Goal: Task Accomplishment & Management: Use online tool/utility

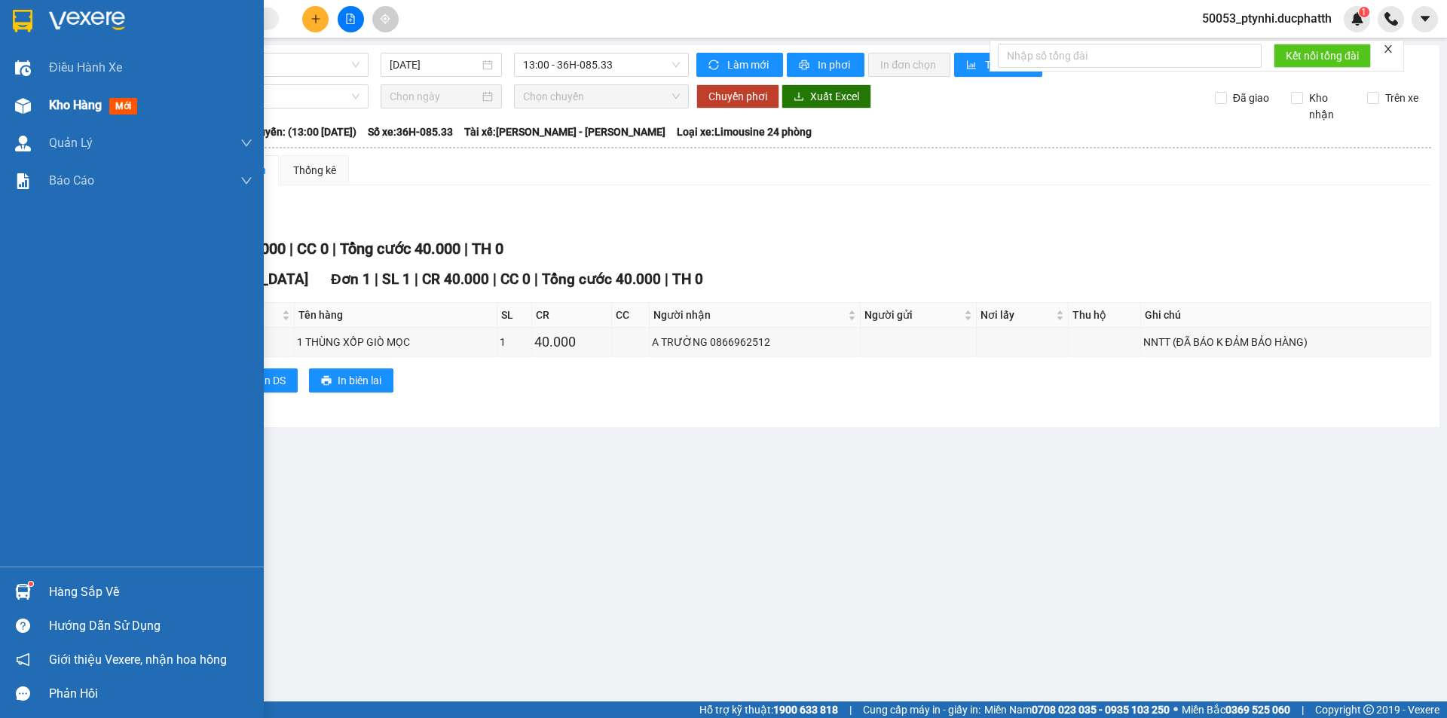
click at [68, 98] on span "Kho hàng" at bounding box center [75, 105] width 53 height 14
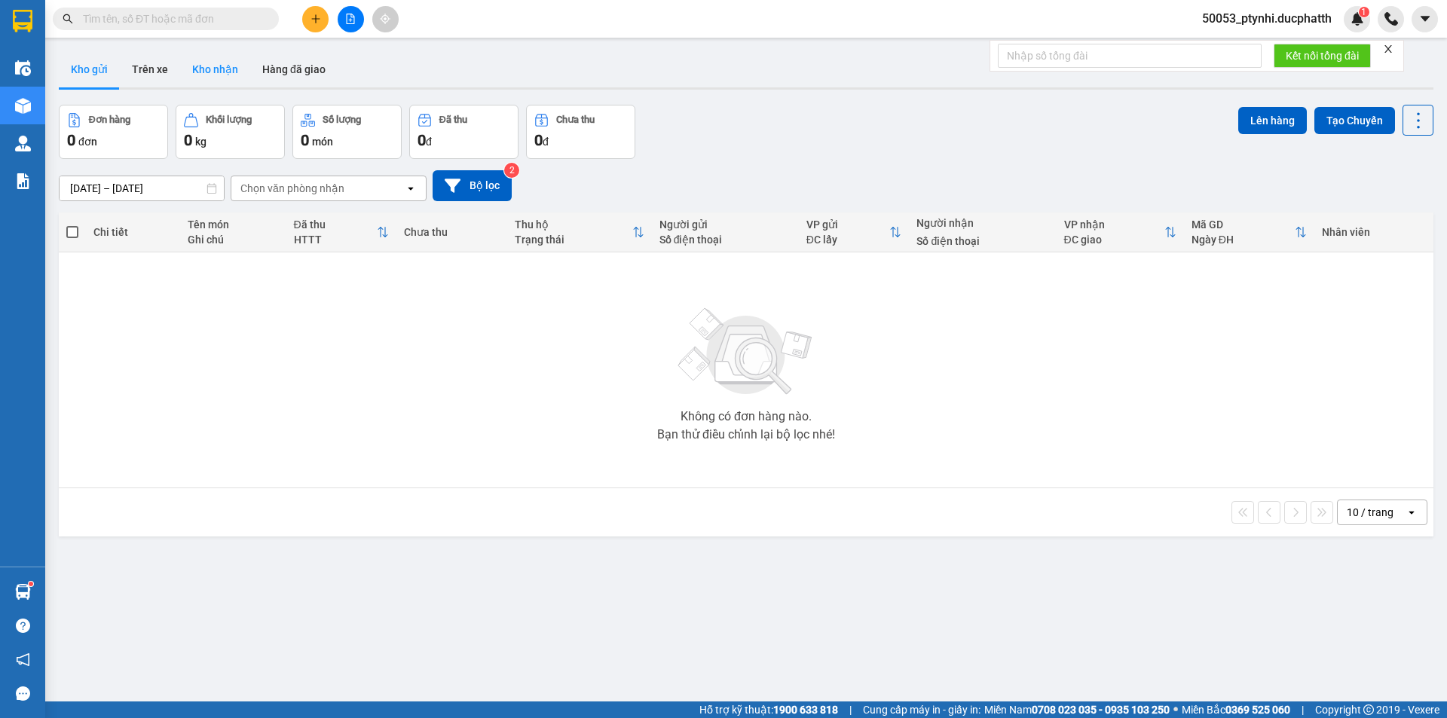
click at [226, 71] on button "Kho nhận" at bounding box center [215, 69] width 70 height 36
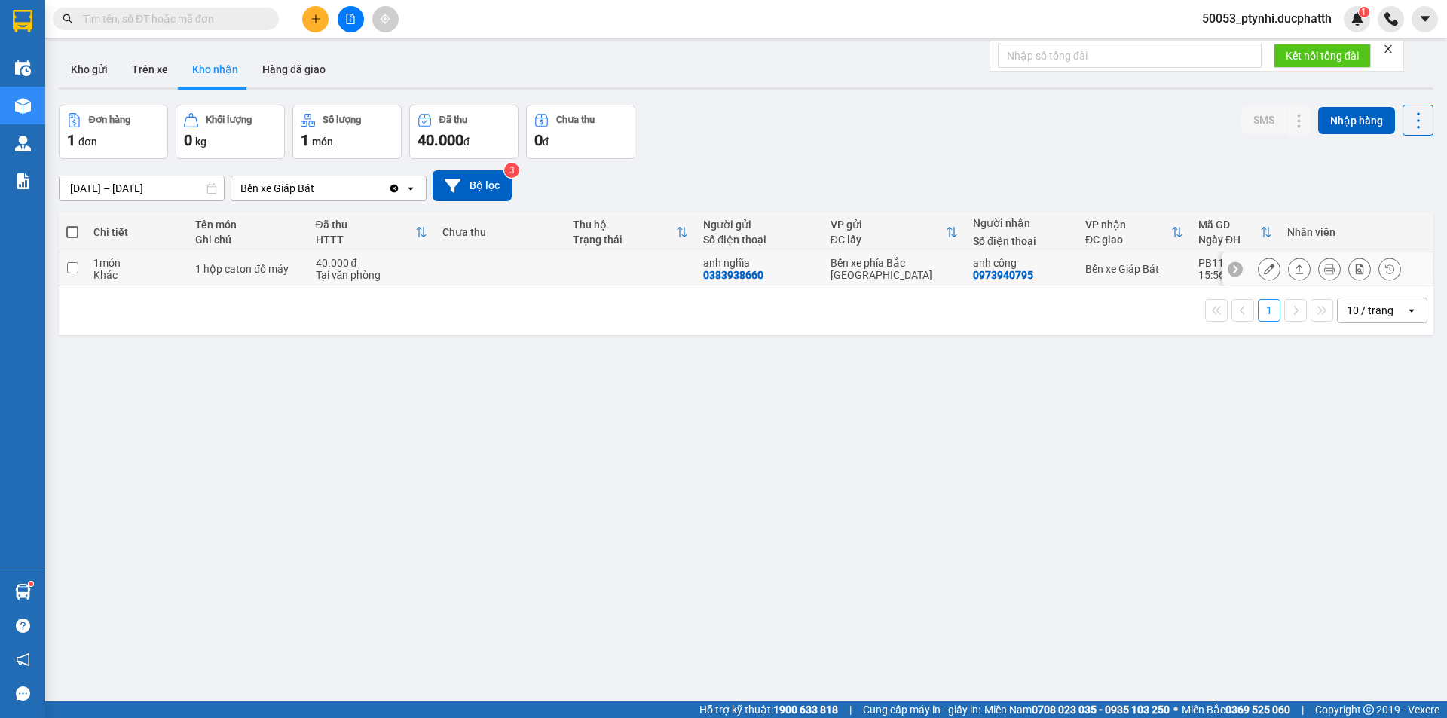
click at [816, 263] on td "anh nghĩa 0383938660" at bounding box center [758, 269] width 127 height 34
checkbox input "true"
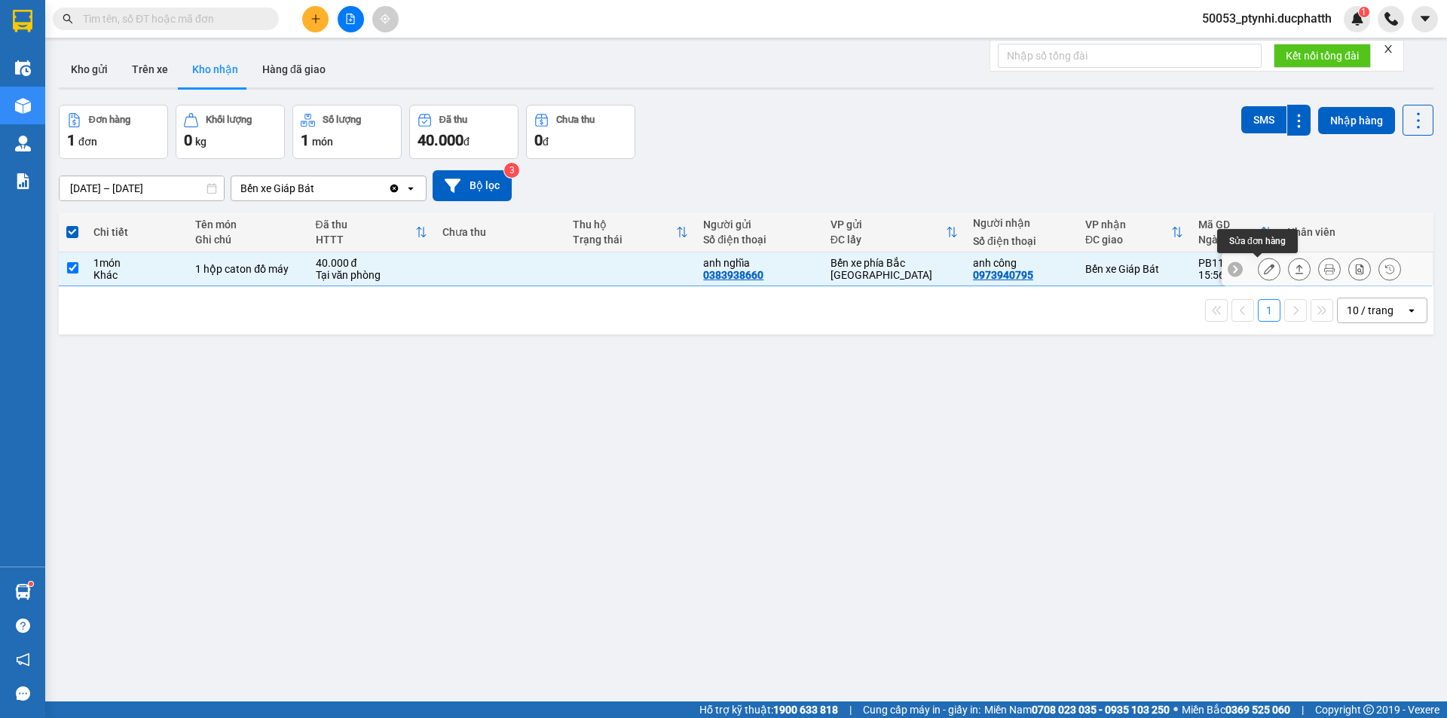
click at [1264, 270] on icon at bounding box center [1269, 269] width 11 height 11
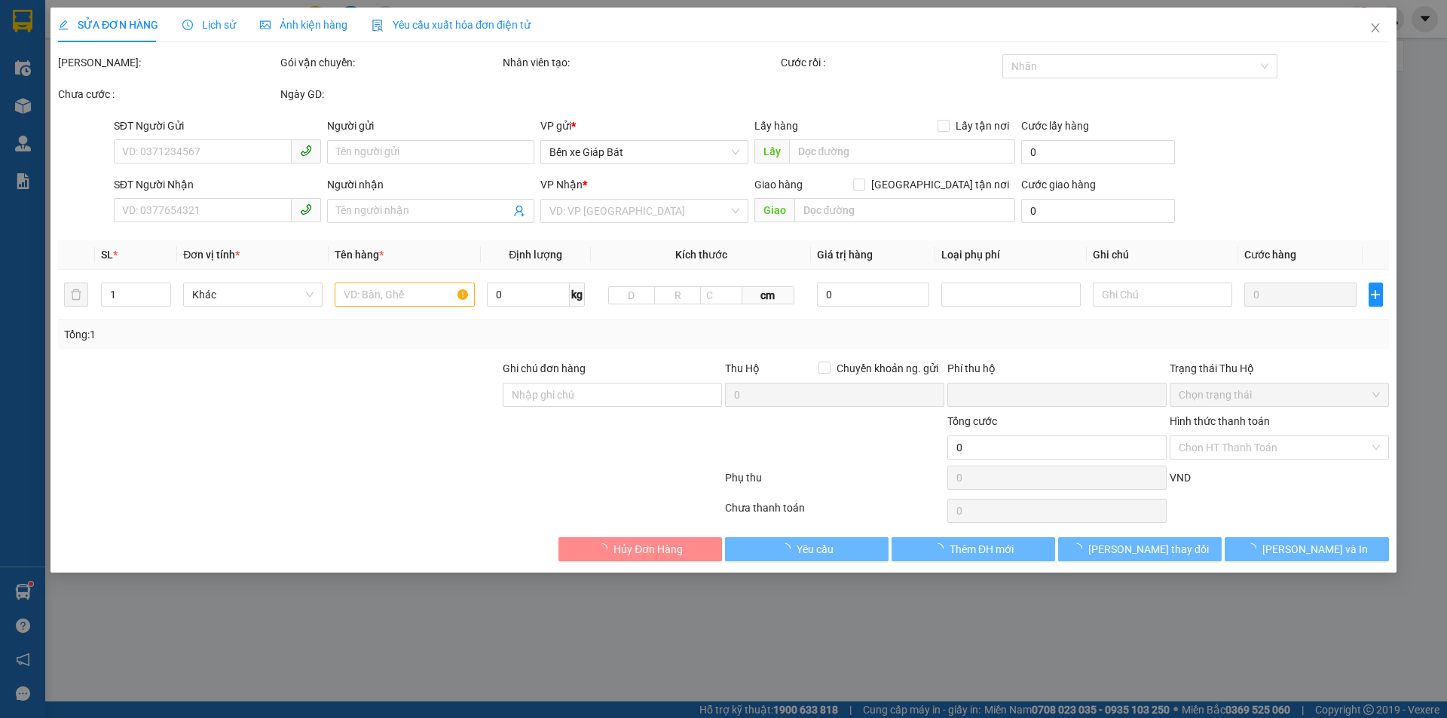
type input "0383938660"
type input "anh nghĩa"
type input "0973940795"
type input "anh công"
type input "ngtt"
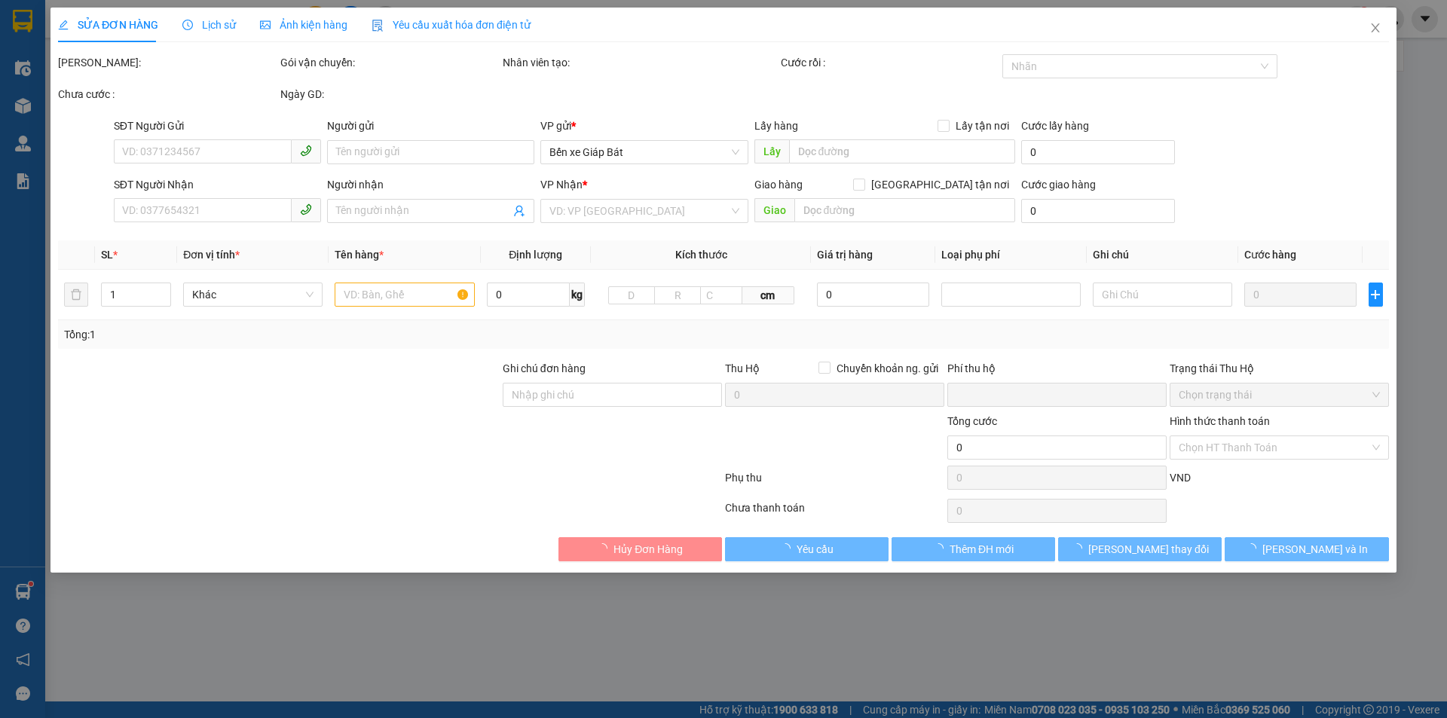
type input "0"
type input "40.000"
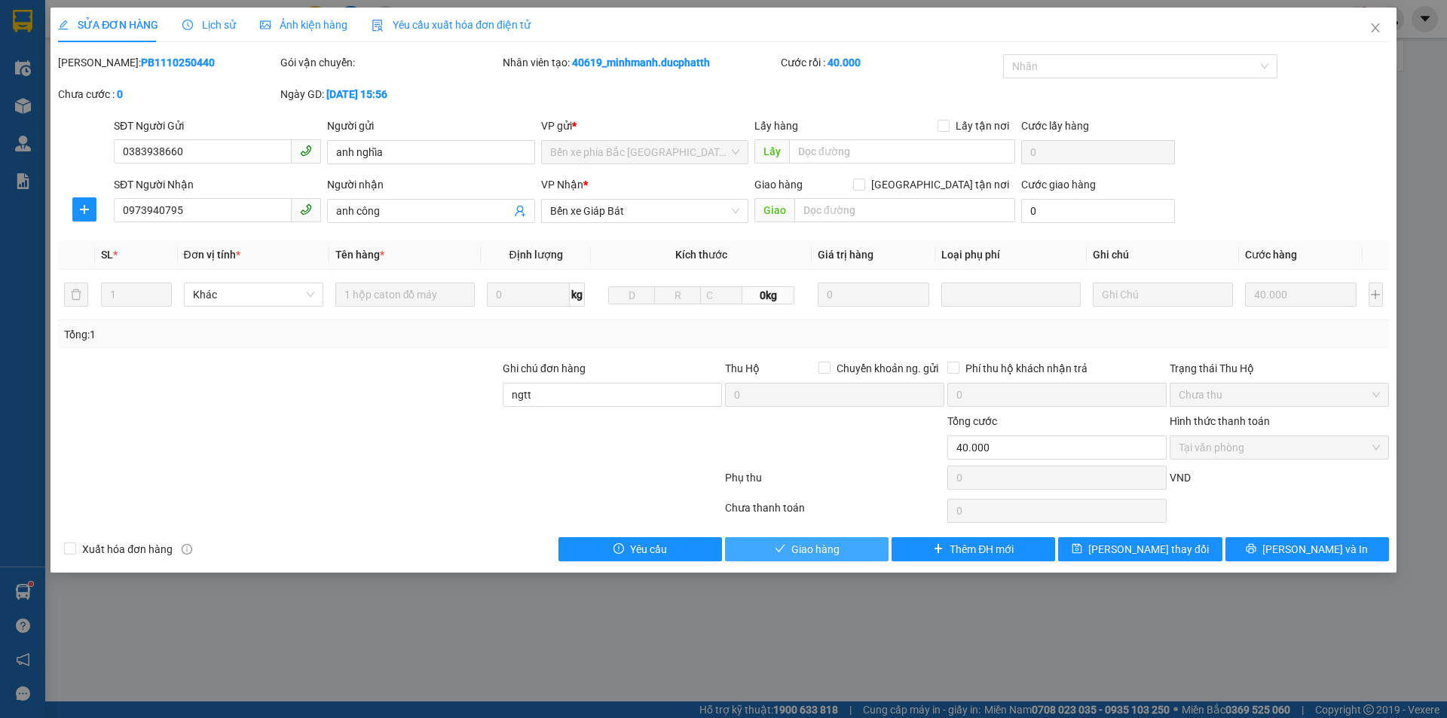
click at [781, 550] on icon "check" at bounding box center [780, 549] width 10 height 8
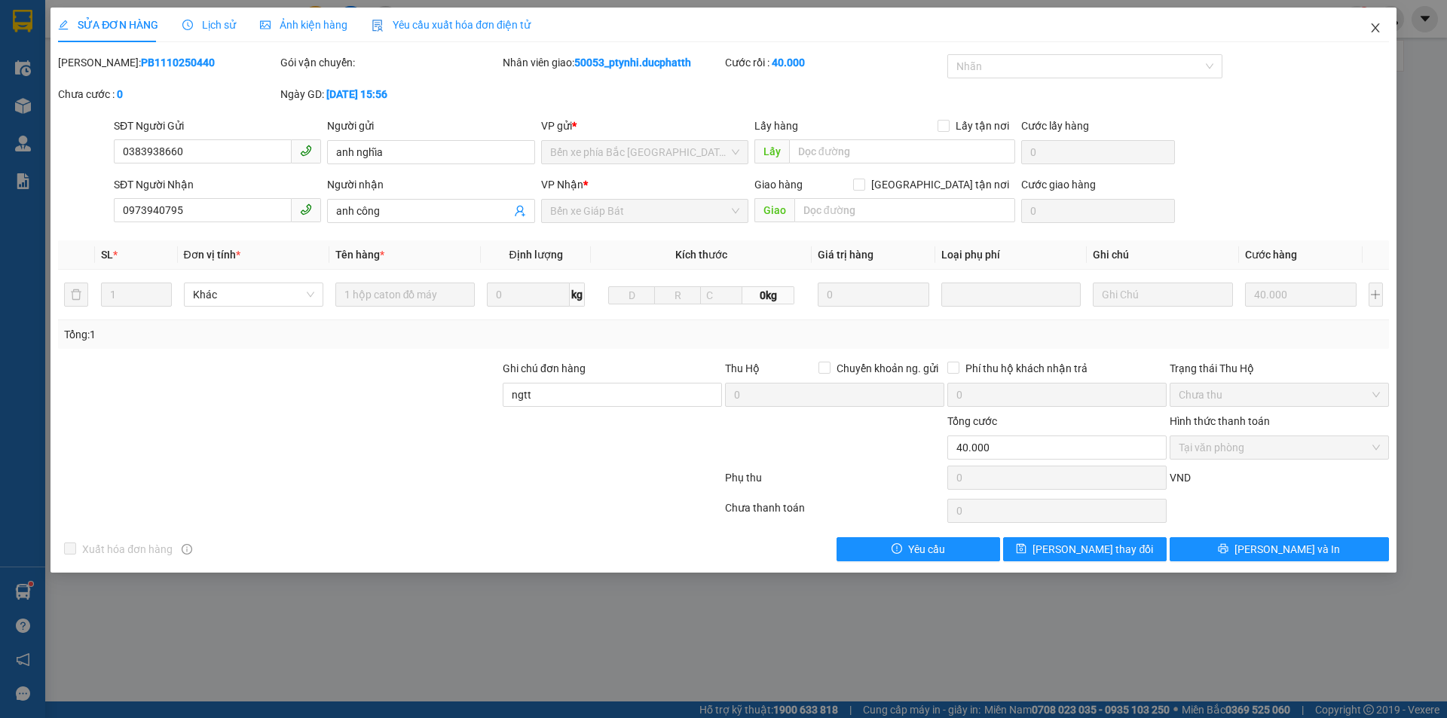
click at [1370, 33] on icon "close" at bounding box center [1375, 28] width 12 height 12
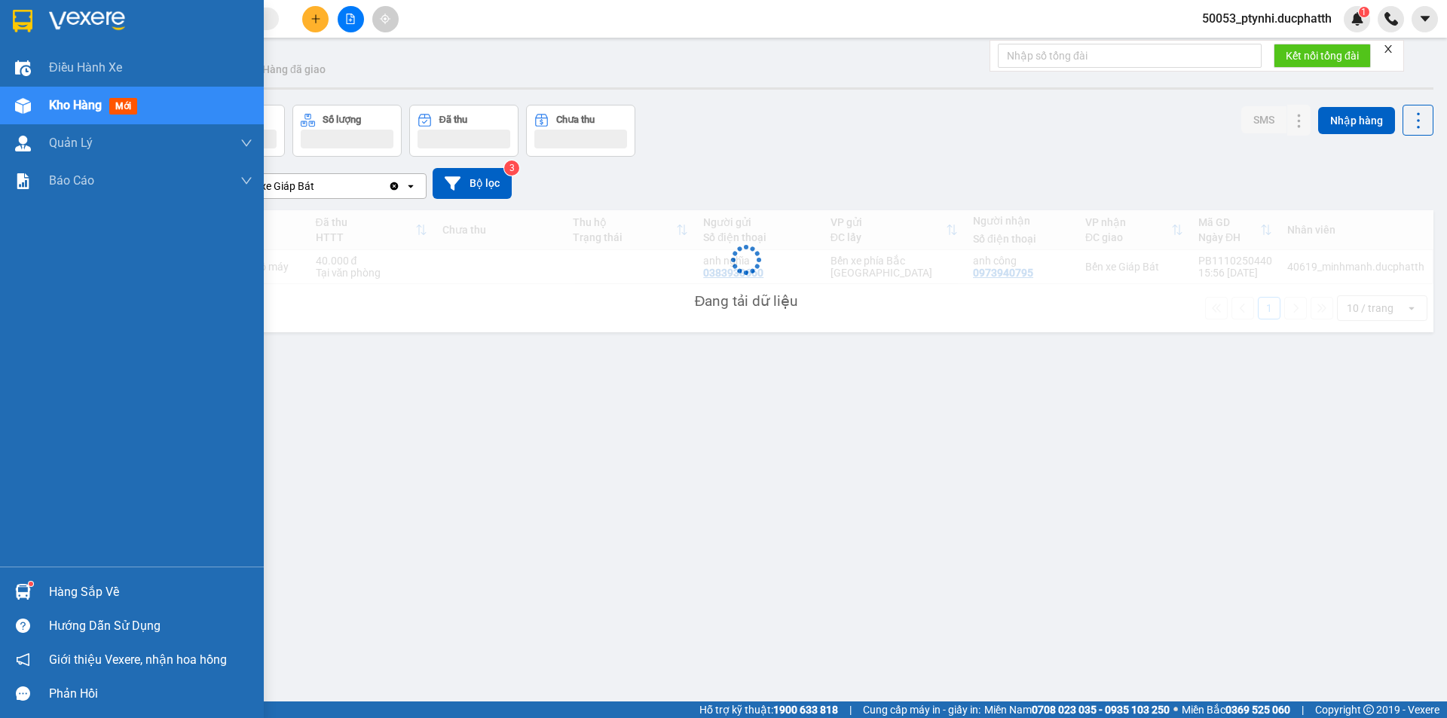
click at [28, 594] on img at bounding box center [23, 592] width 16 height 16
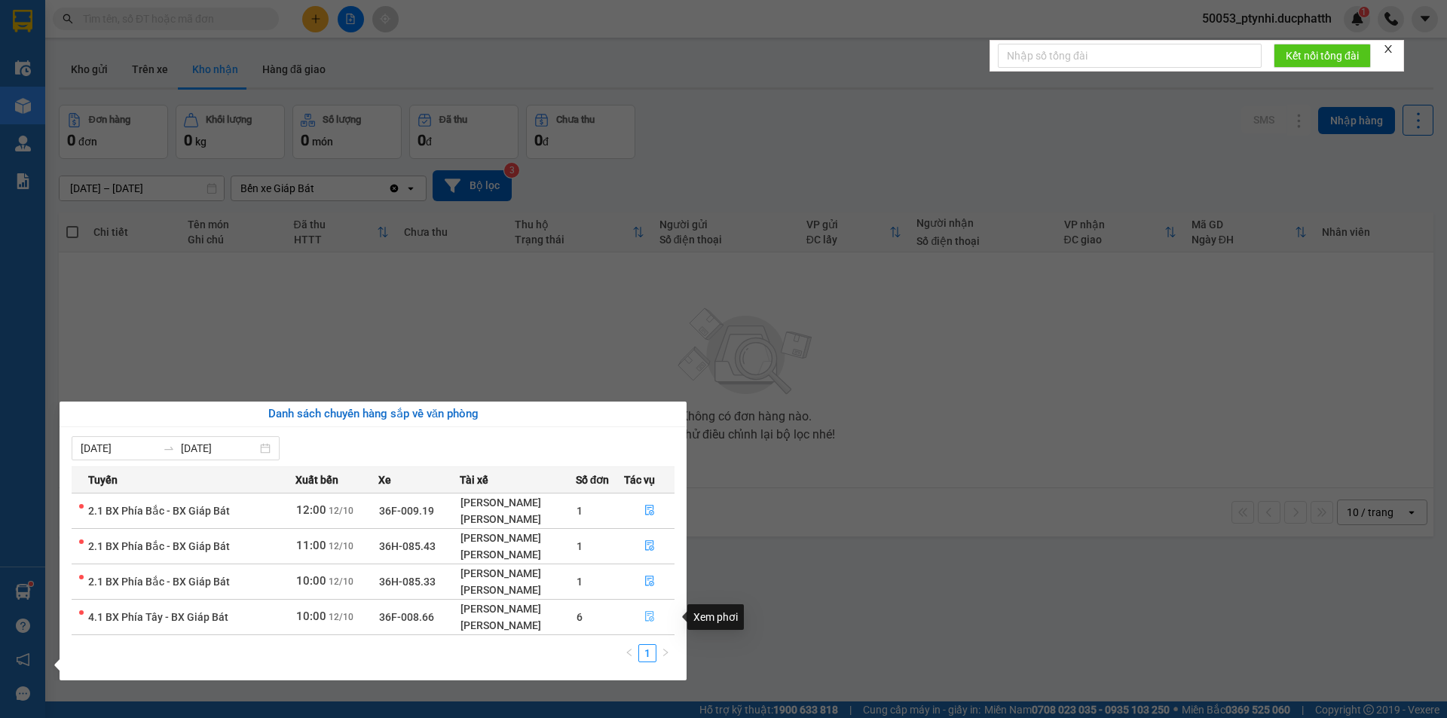
click at [652, 618] on icon "file-done" at bounding box center [649, 616] width 11 height 11
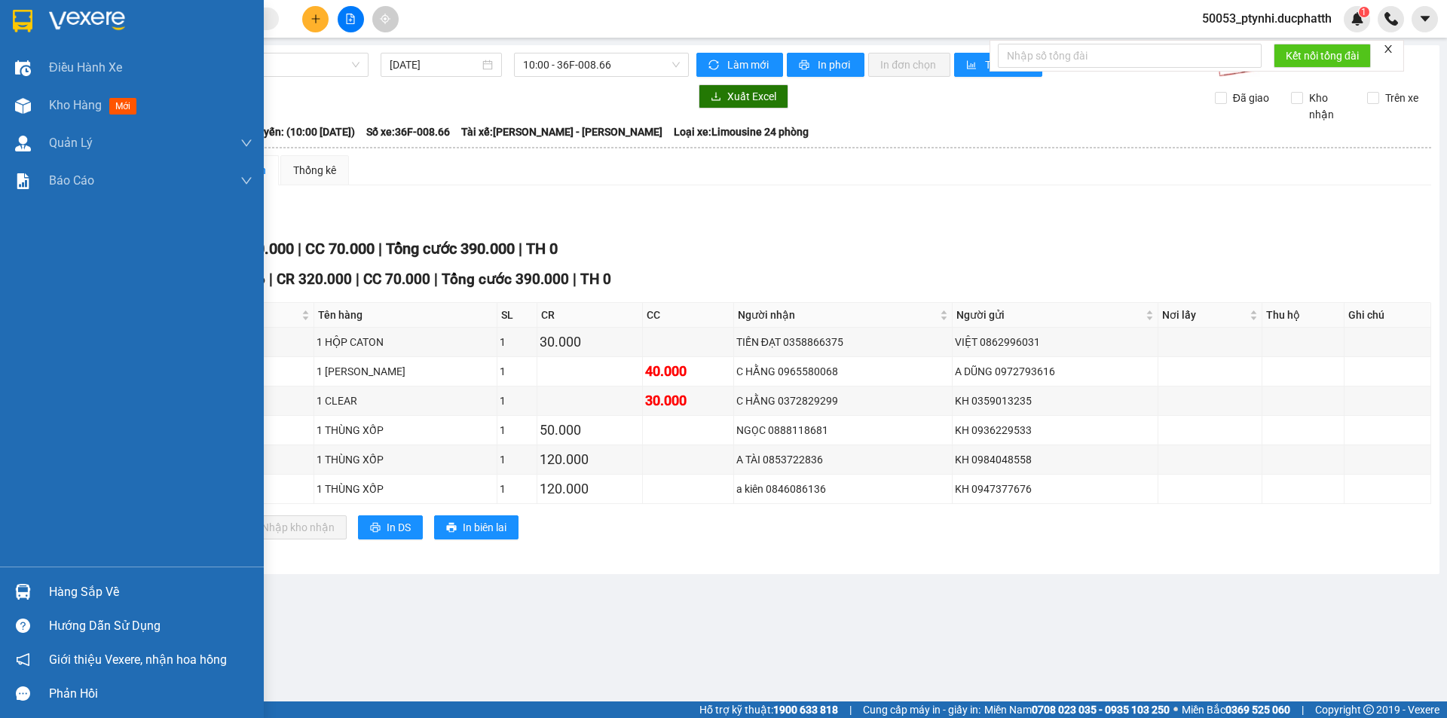
click at [35, 609] on div "Hướng dẫn sử dụng" at bounding box center [132, 626] width 264 height 34
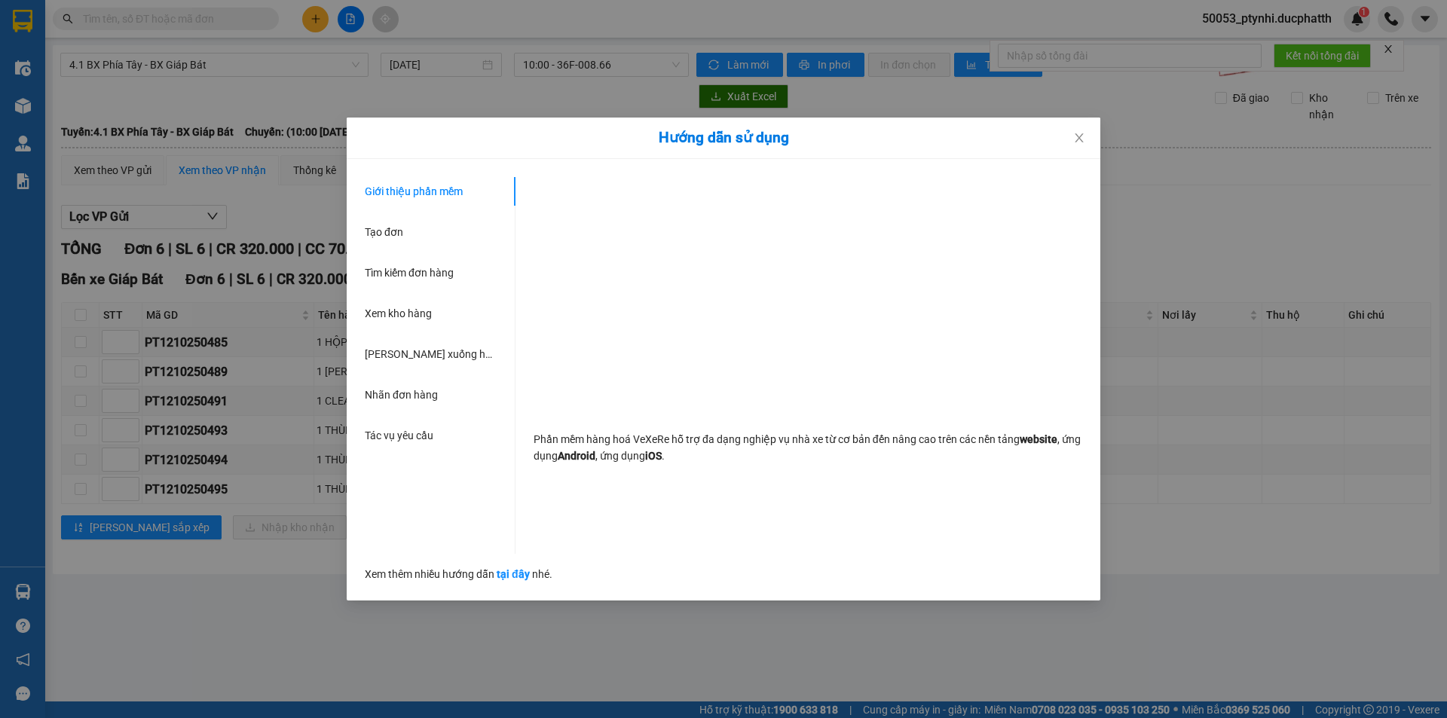
click at [191, 554] on div "Hướng dẫn sử dụng Giới thiệu phần mềm Tạo đơn Tìm kiếm đơn hàng Xem kho hàng Lê…" at bounding box center [723, 359] width 1447 height 718
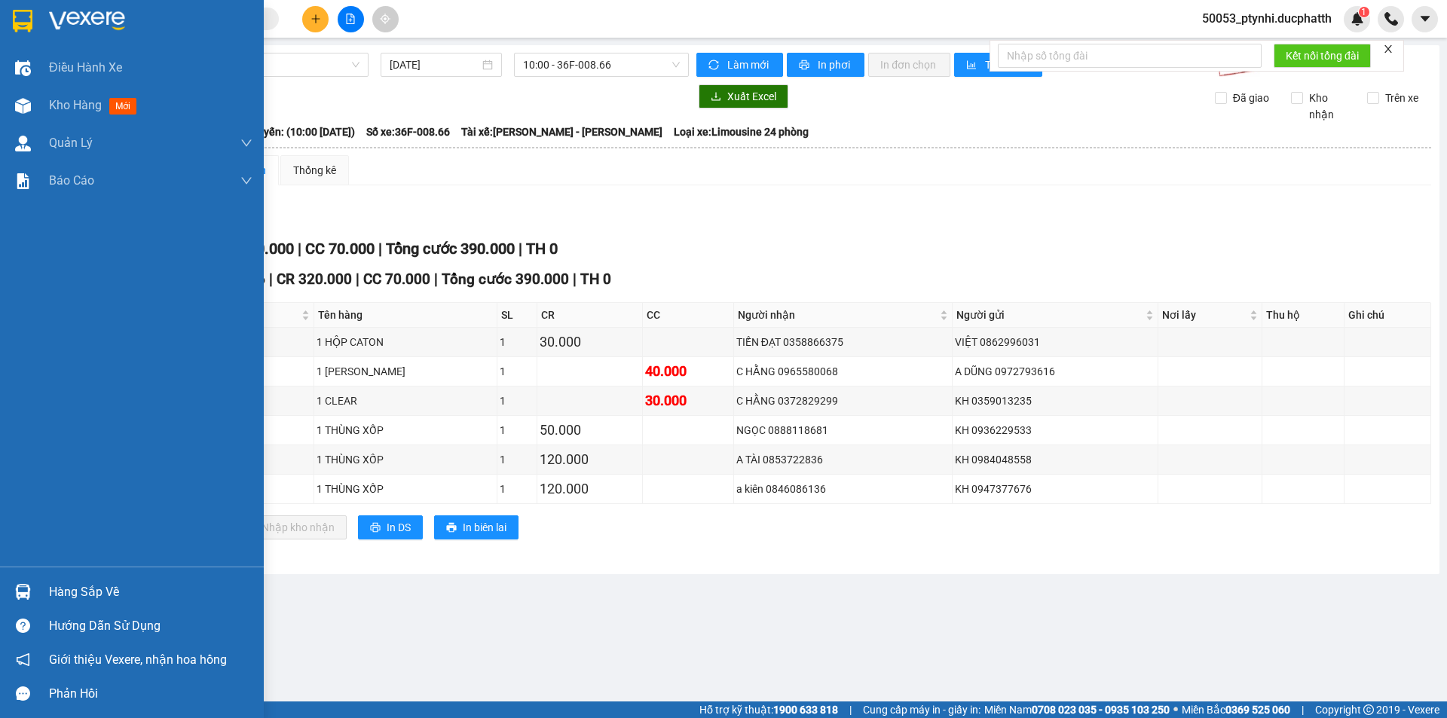
click at [39, 586] on div "Hàng sắp về" at bounding box center [132, 592] width 264 height 34
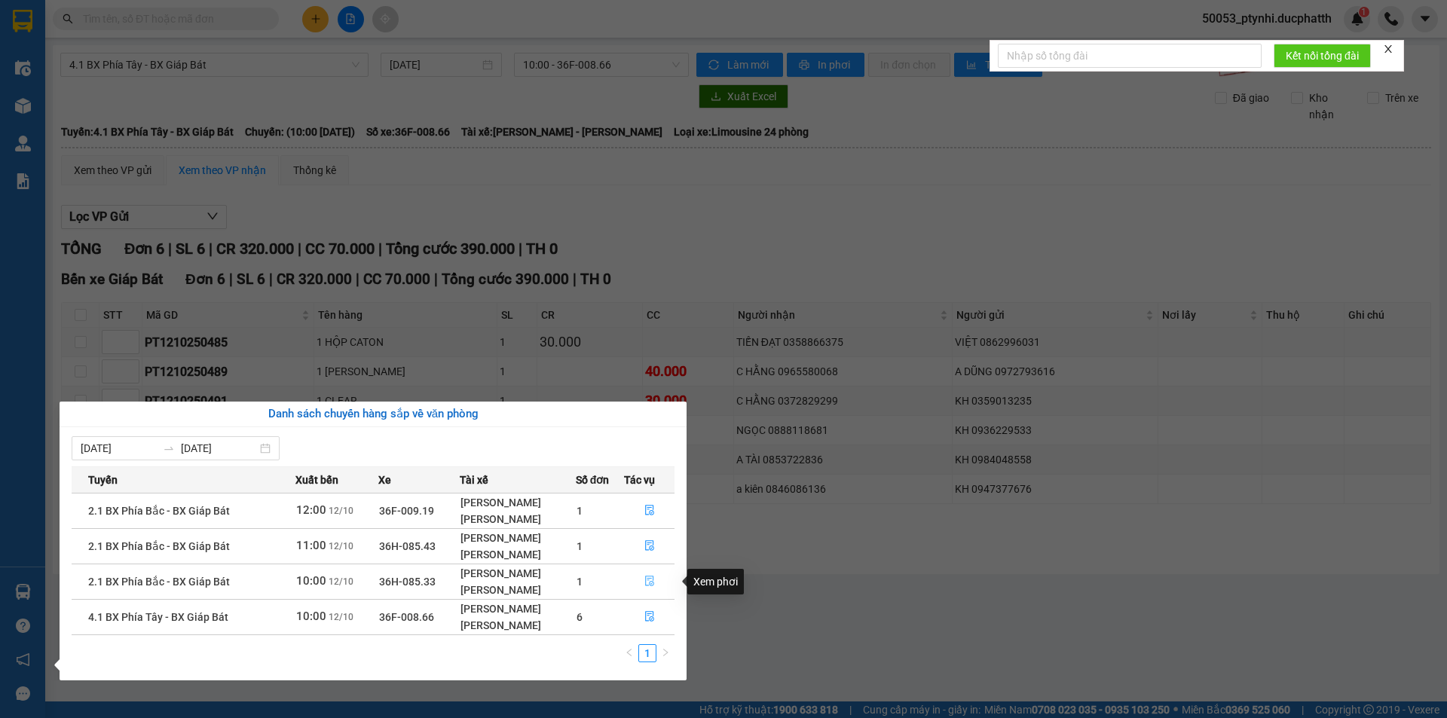
click at [646, 582] on icon "file-done" at bounding box center [649, 581] width 11 height 11
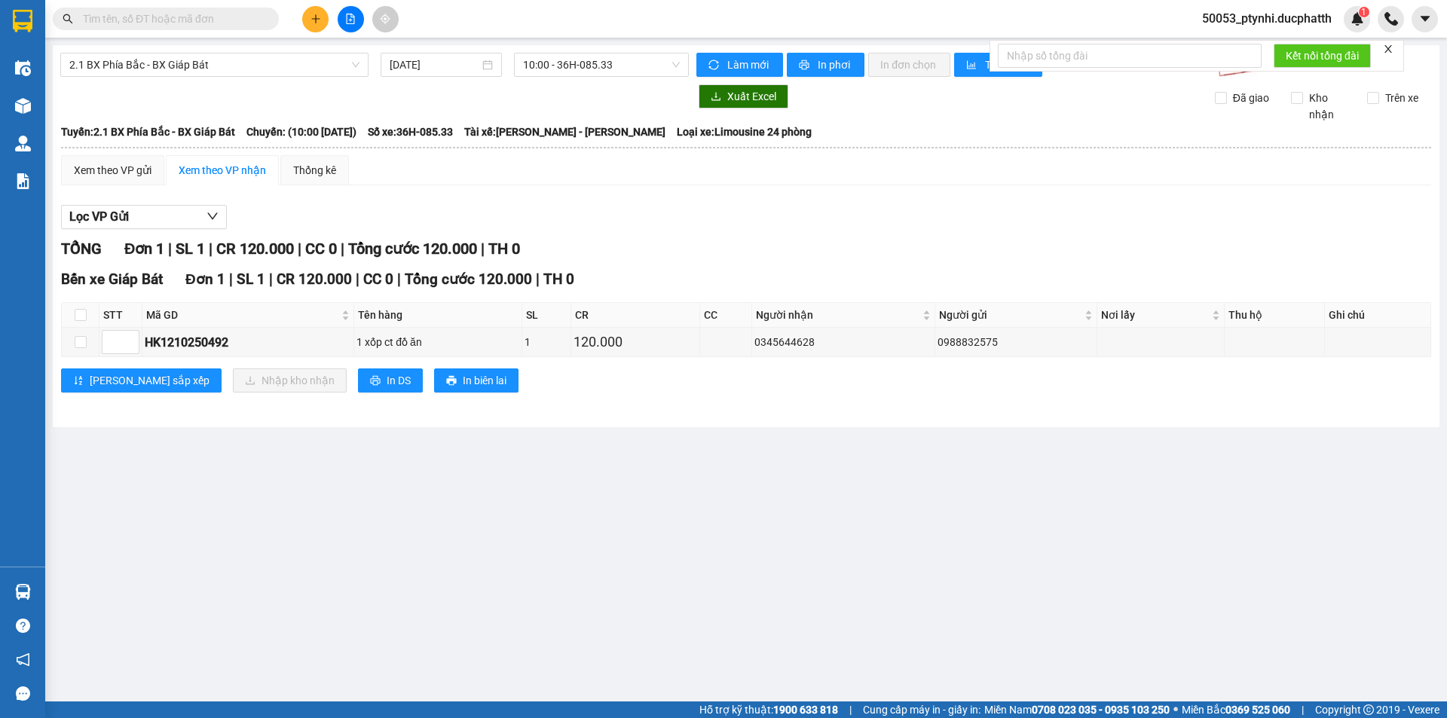
click at [47, 588] on main "2.1 BX Phía Bắc - BX Giáp Bát [DATE] 10:00 - 36H-085.33 Làm mới In phơi In đơn …" at bounding box center [723, 350] width 1447 height 701
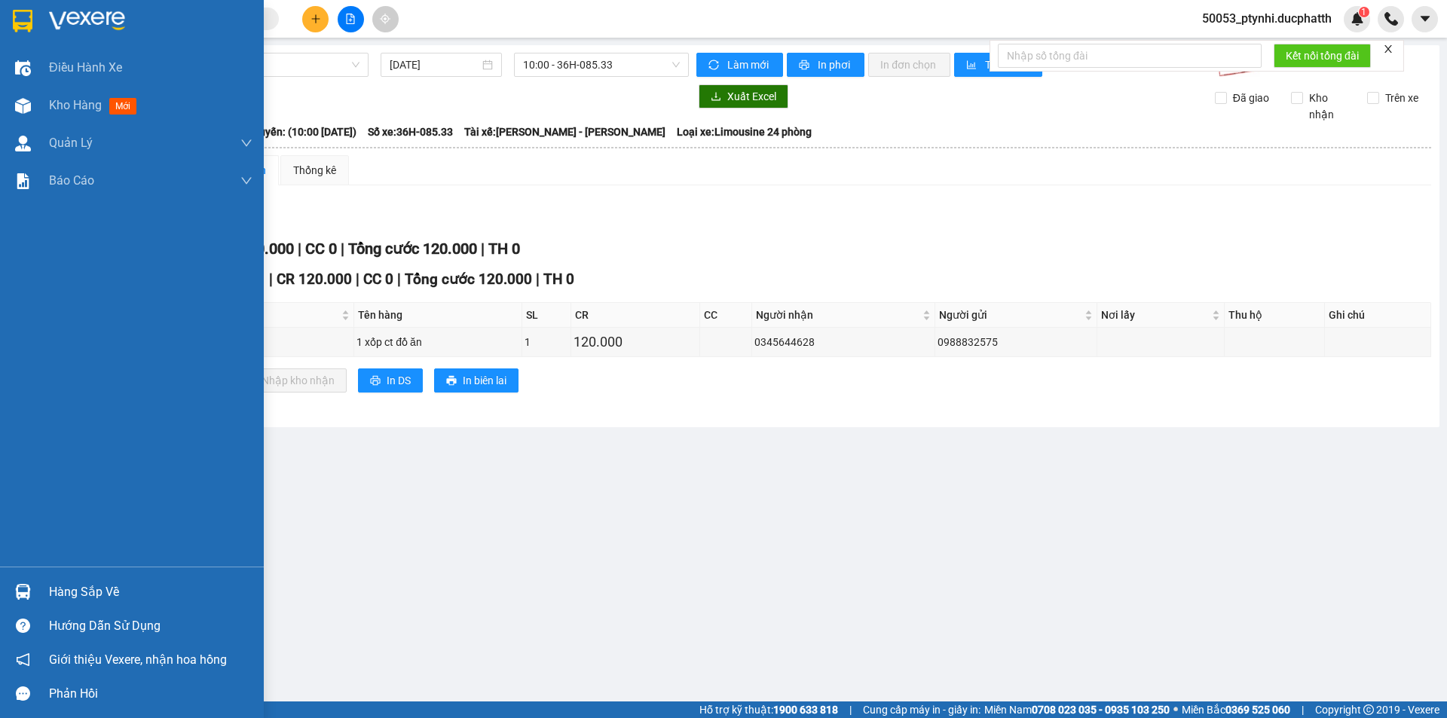
click at [32, 588] on div at bounding box center [23, 592] width 26 height 26
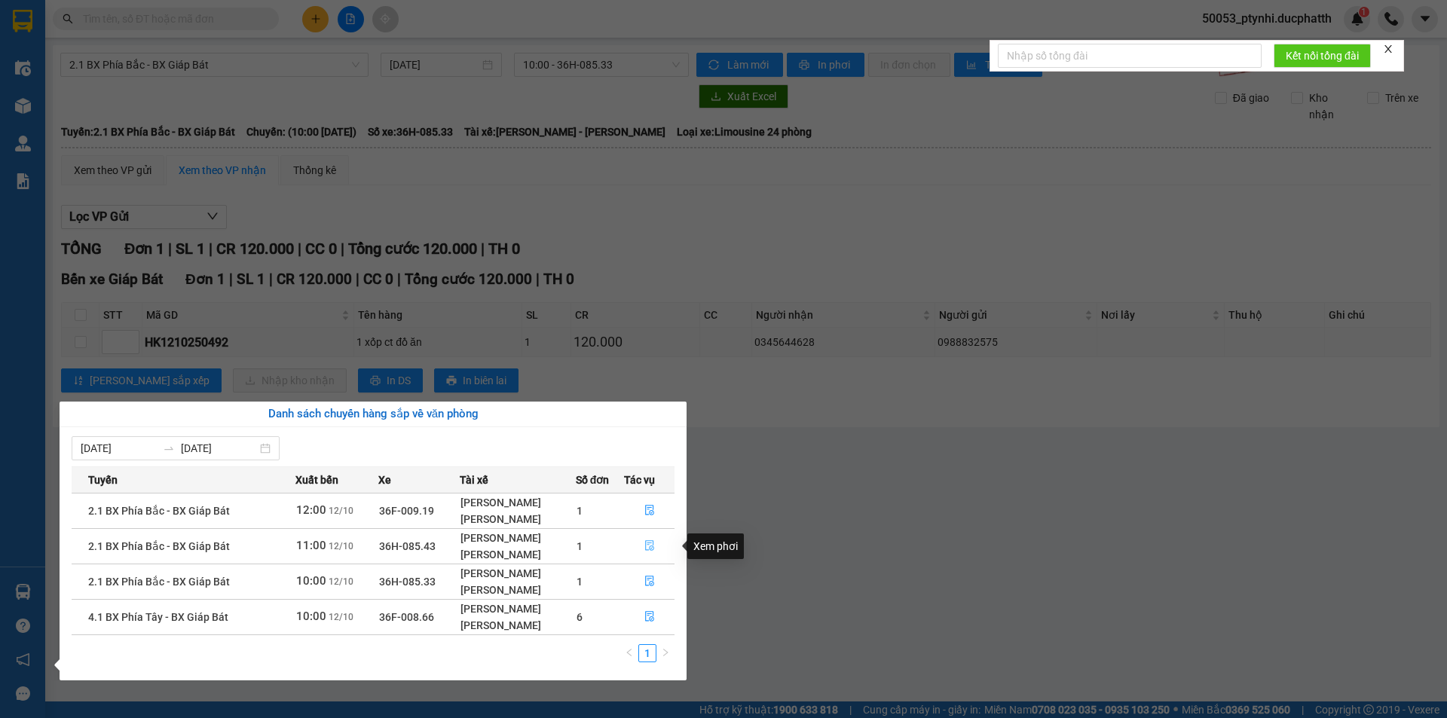
click at [665, 551] on button "button" at bounding box center [650, 546] width 50 height 24
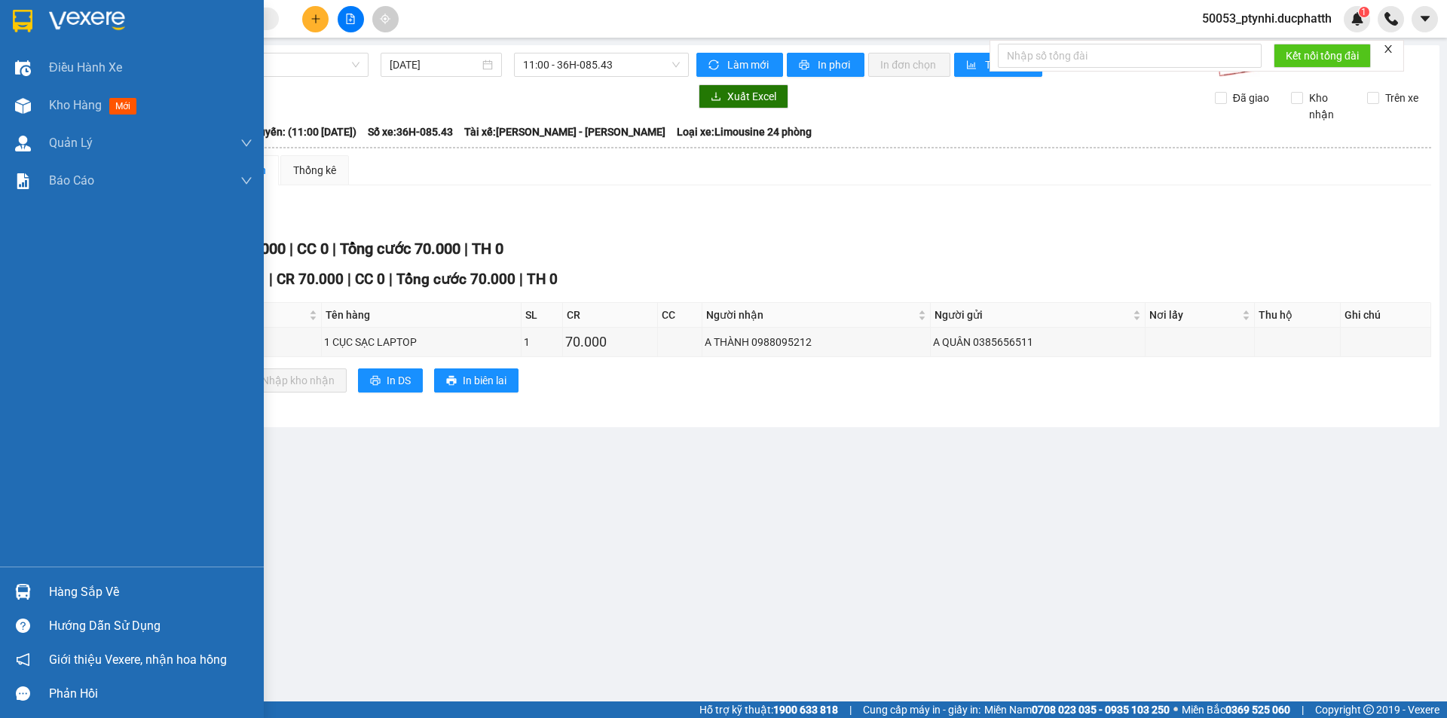
click at [48, 606] on div "Hàng sắp về" at bounding box center [132, 592] width 264 height 34
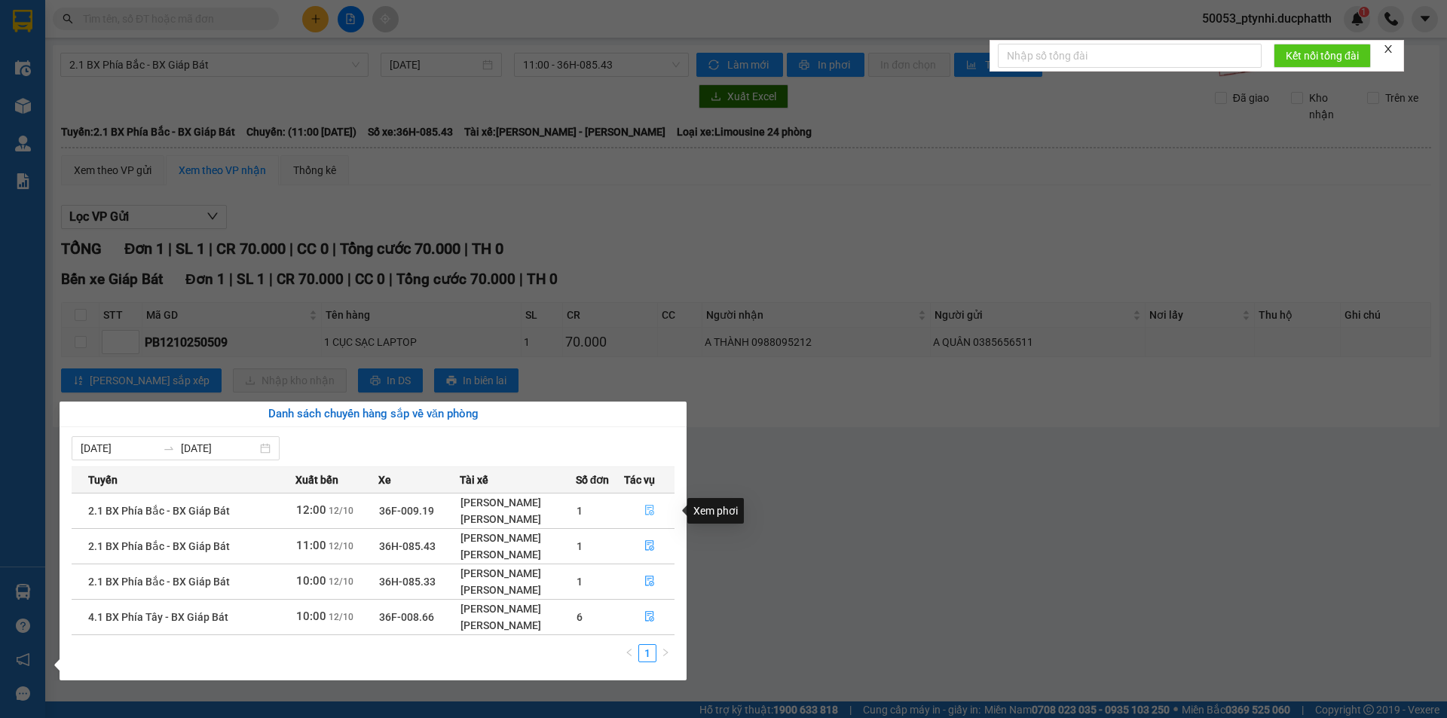
click at [651, 512] on icon "file-done" at bounding box center [649, 510] width 11 height 11
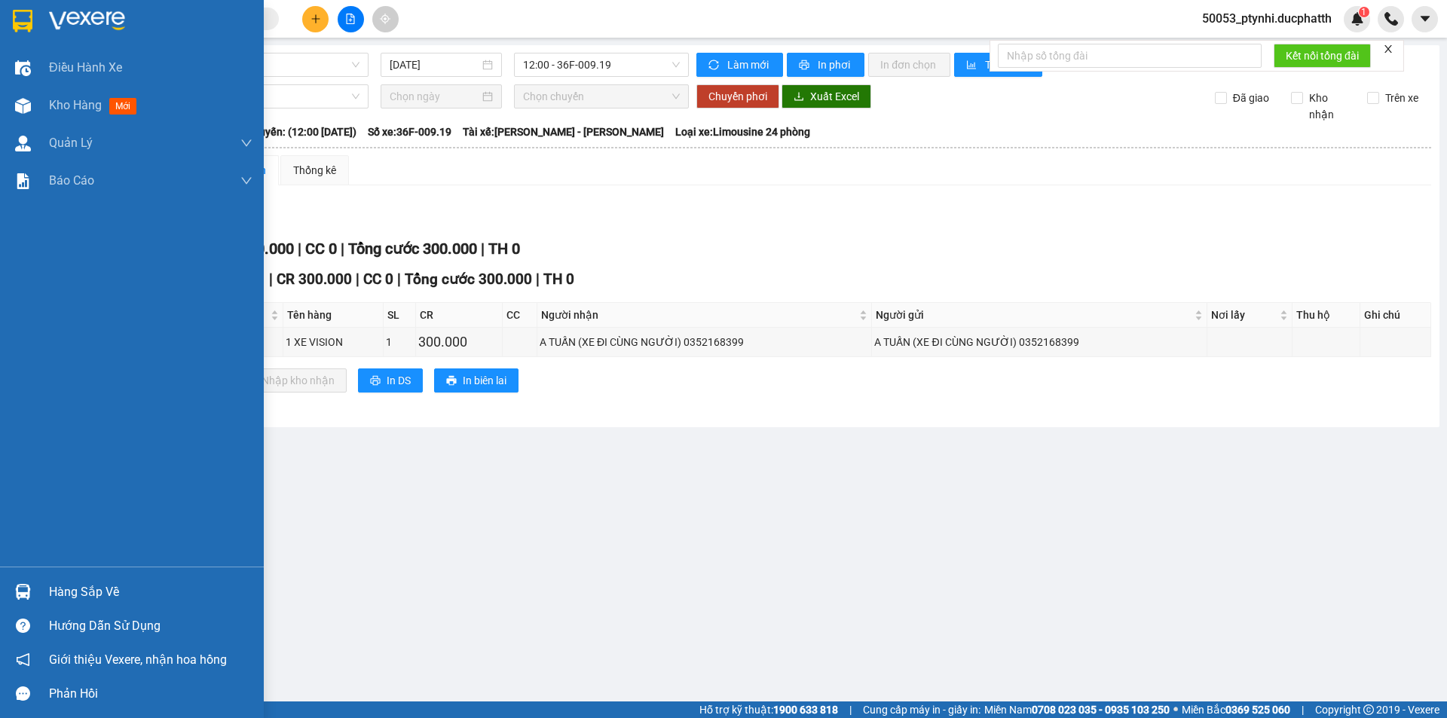
click at [40, 595] on div "Hàng sắp về" at bounding box center [132, 592] width 264 height 34
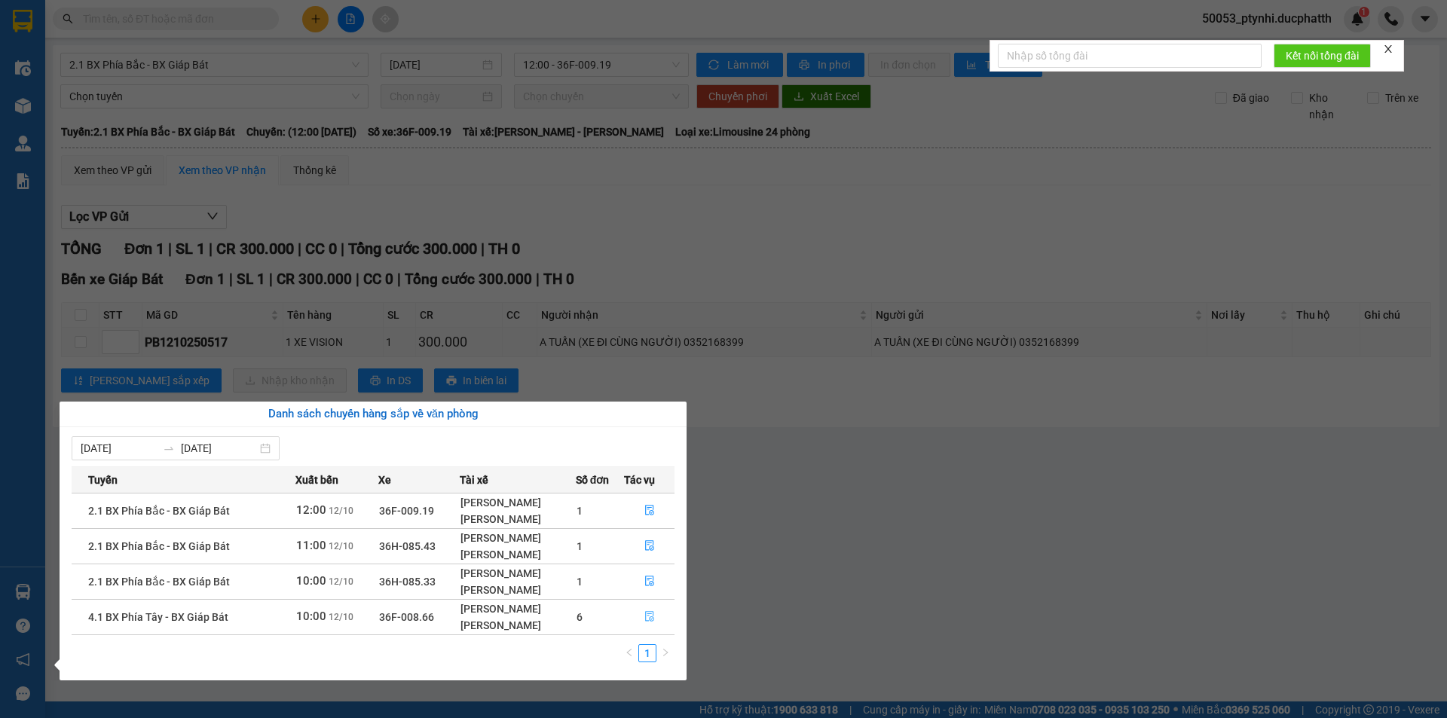
click at [652, 620] on icon "file-done" at bounding box center [649, 616] width 11 height 11
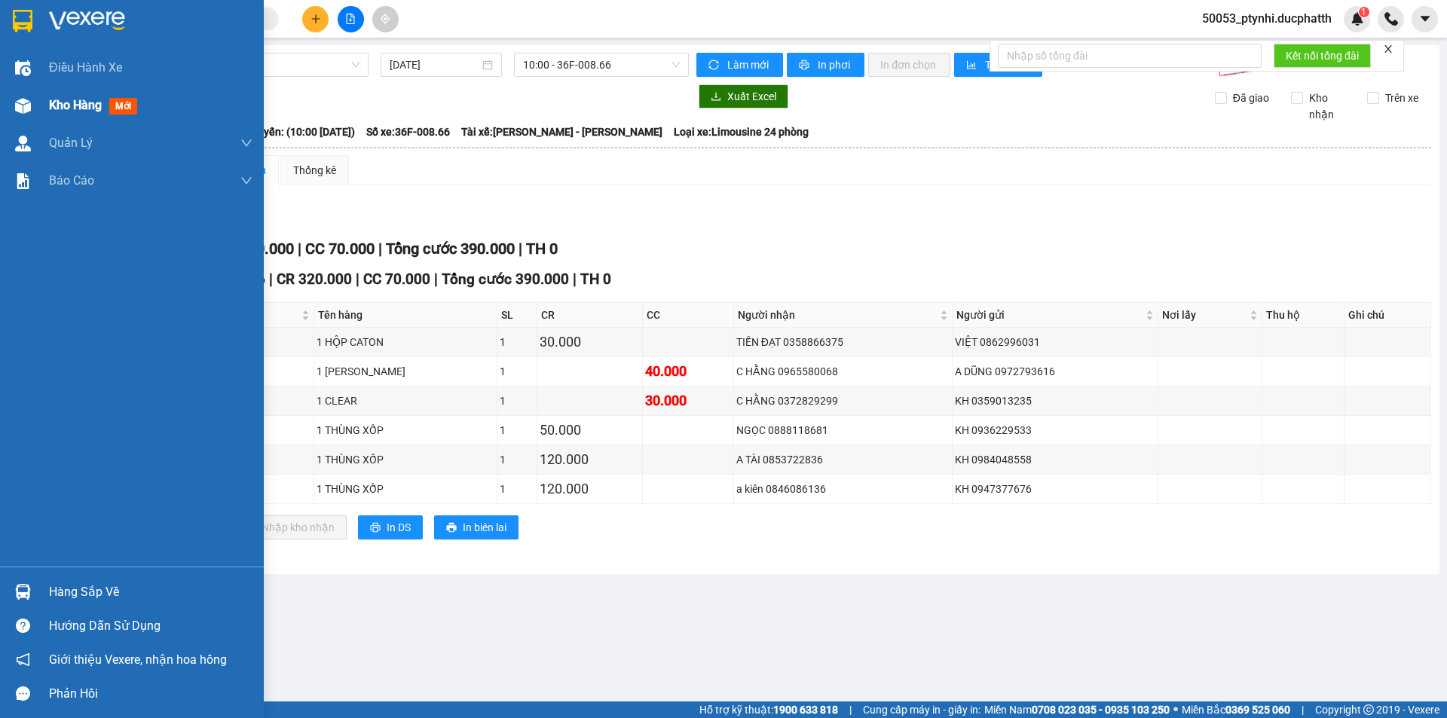
click at [22, 100] on img at bounding box center [23, 106] width 16 height 16
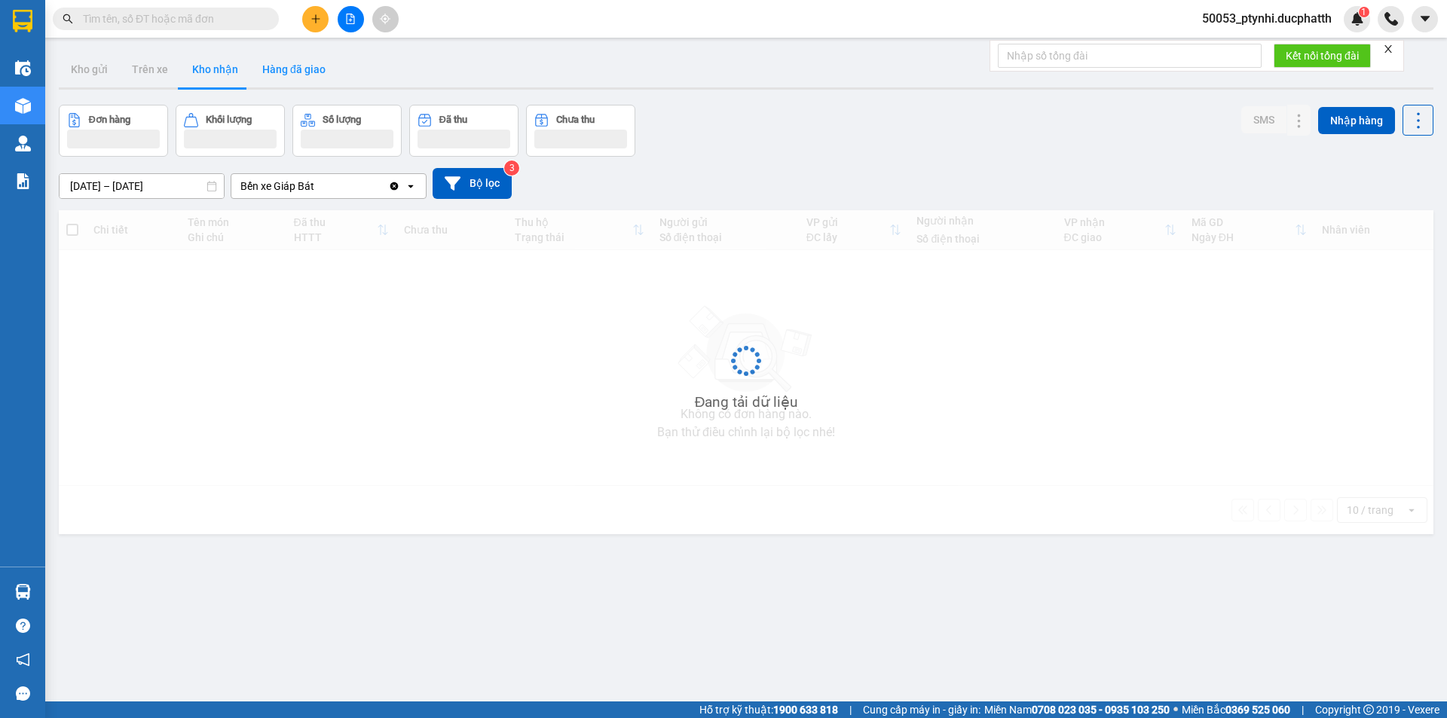
click at [288, 78] on button "Hàng đã giao" at bounding box center [293, 69] width 87 height 36
